Goal: Task Accomplishment & Management: Manage account settings

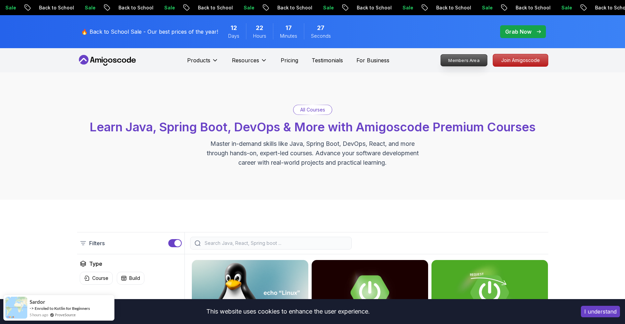
click at [521, 63] on p "Join Amigoscode" at bounding box center [520, 60] width 55 height 12
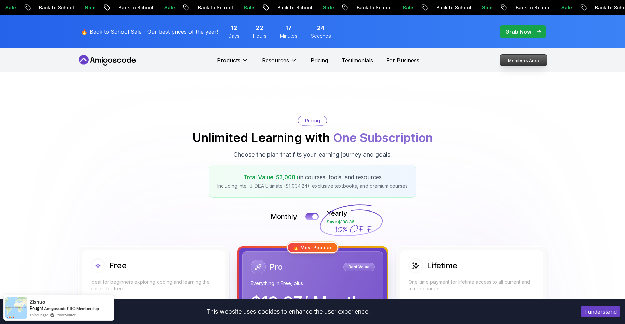
click at [515, 59] on p "Members Area" at bounding box center [523, 59] width 46 height 11
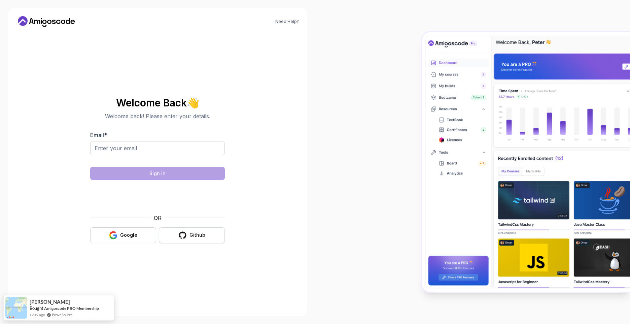
click at [206, 239] on button "Github" at bounding box center [192, 235] width 66 height 16
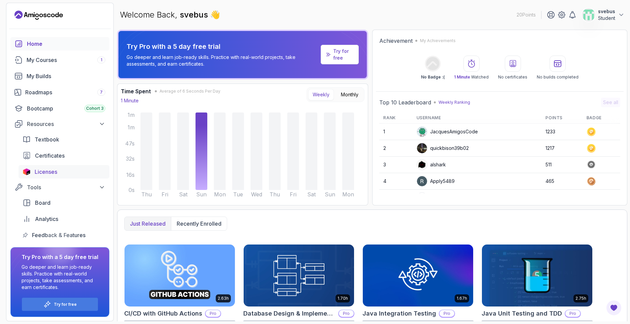
click at [67, 169] on div "Licenses" at bounding box center [70, 171] width 71 height 8
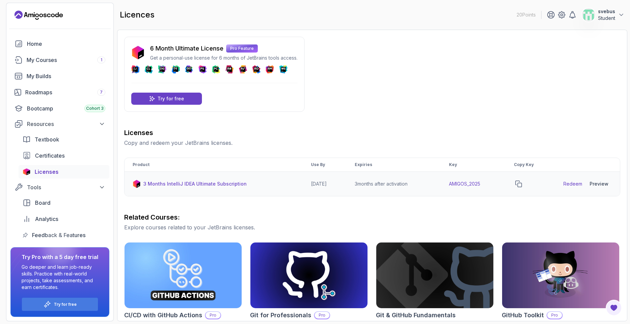
click at [575, 184] on link "Redeem" at bounding box center [572, 183] width 19 height 7
